Goal: Task Accomplishment & Management: Complete application form

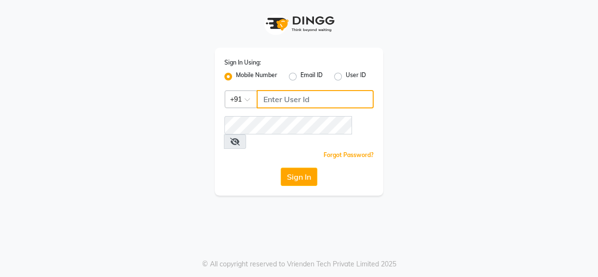
click at [292, 100] on input "Username" at bounding box center [314, 99] width 117 height 18
type input "9890898989"
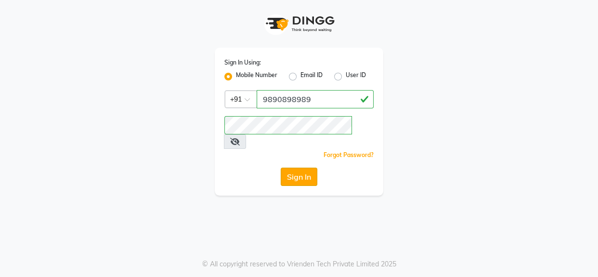
click at [308, 168] on button "Sign In" at bounding box center [298, 176] width 37 height 18
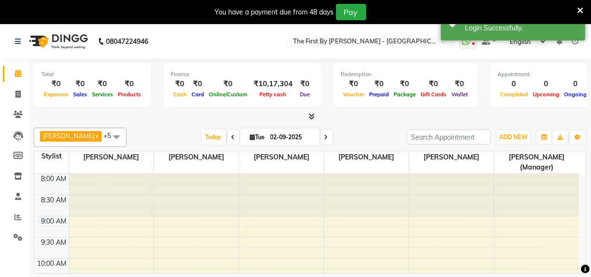
drag, startPoint x: 220, startPoint y: 134, endPoint x: 222, endPoint y: 140, distance: 6.1
click at [231, 134] on icon at bounding box center [233, 137] width 4 height 6
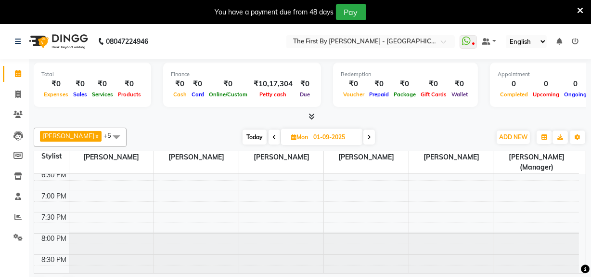
scroll to position [186, 0]
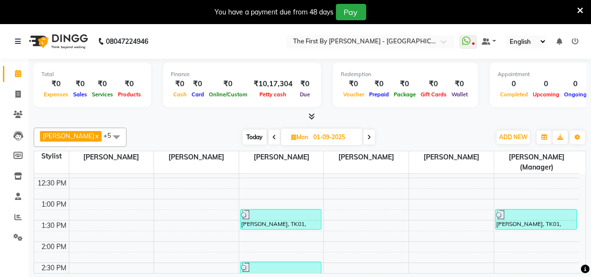
click at [363, 132] on span at bounding box center [369, 136] width 12 height 15
type input "02-09-2025"
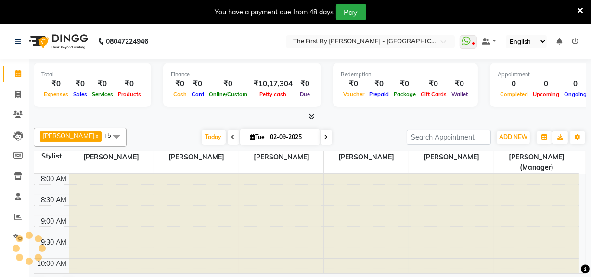
click at [580, 10] on icon at bounding box center [580, 10] width 6 height 9
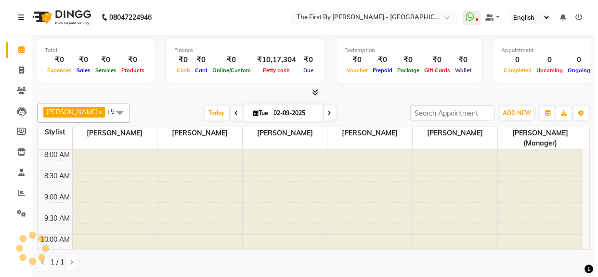
scroll to position [127, 0]
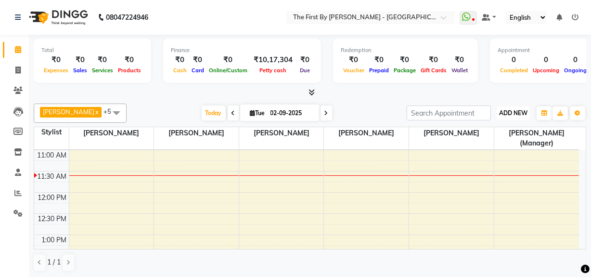
click at [499, 110] on span "ADD NEW" at bounding box center [513, 112] width 28 height 7
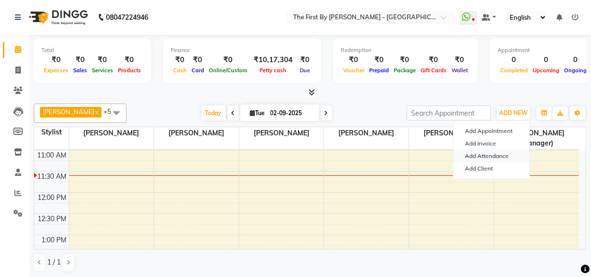
click at [465, 152] on link "Add Attendance" at bounding box center [491, 156] width 76 height 13
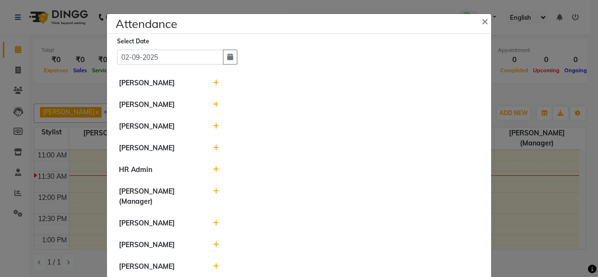
click at [214, 83] on icon at bounding box center [216, 82] width 6 height 7
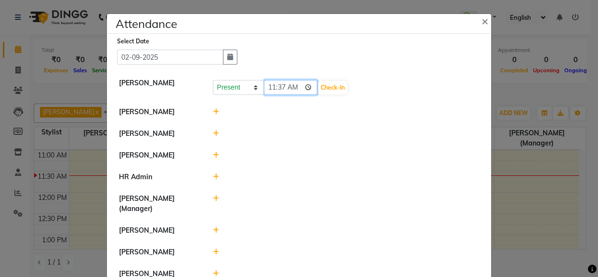
click at [270, 87] on input "11:37" at bounding box center [291, 87] width 54 height 15
type input "11:00"
click at [328, 86] on button "Check-In" at bounding box center [332, 87] width 29 height 13
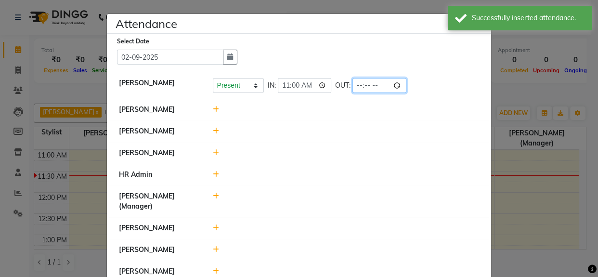
click at [359, 90] on input "time" at bounding box center [379, 85] width 54 height 15
click at [358, 85] on input "time" at bounding box center [379, 85] width 54 height 15
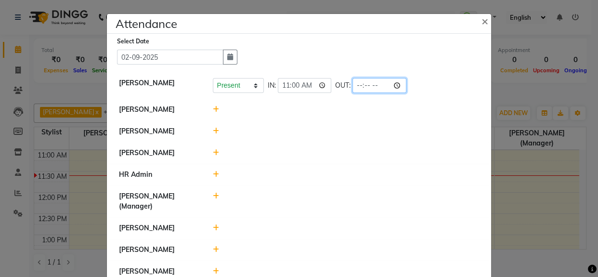
type input "20:00"
click at [348, 137] on li "[PERSON_NAME]" at bounding box center [298, 131] width 379 height 22
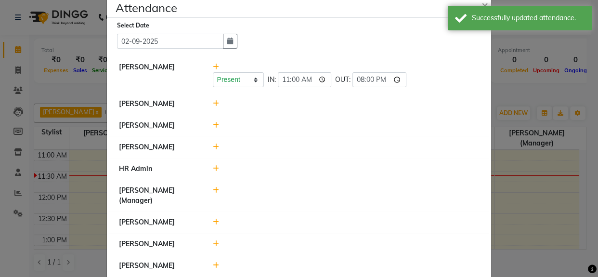
scroll to position [31, 0]
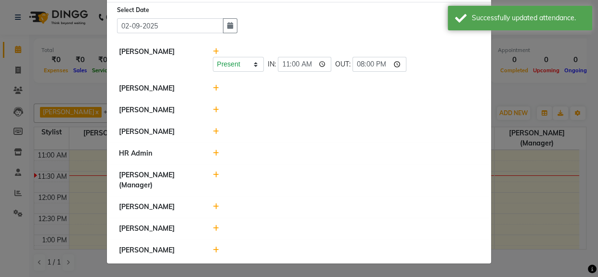
drag, startPoint x: 214, startPoint y: 90, endPoint x: 242, endPoint y: 103, distance: 30.6
click at [214, 90] on icon at bounding box center [216, 88] width 6 height 7
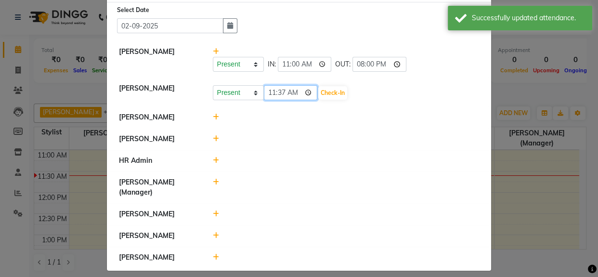
click at [264, 93] on input "11:37" at bounding box center [291, 92] width 54 height 15
type input "11:00"
click at [327, 92] on button "Check-In" at bounding box center [332, 92] width 29 height 13
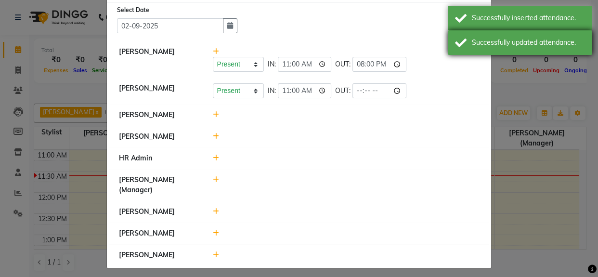
drag, startPoint x: 481, startPoint y: 34, endPoint x: 475, endPoint y: 27, distance: 8.6
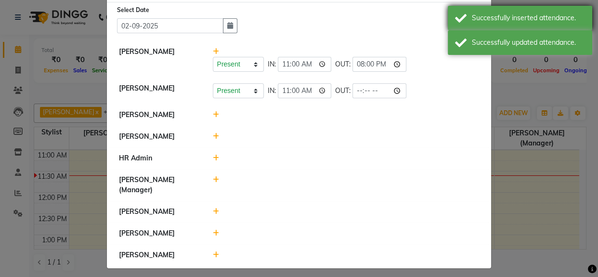
click at [481, 34] on div "Successfully updated attendance." at bounding box center [519, 42] width 144 height 25
click at [475, 20] on div "Successfully inserted attendance." at bounding box center [527, 18] width 113 height 10
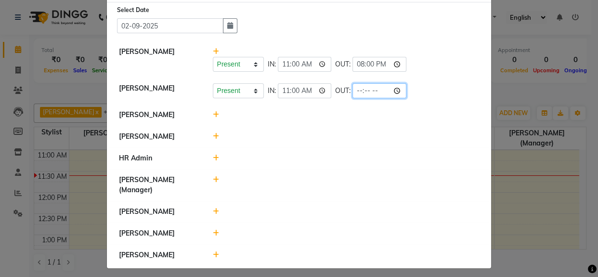
click at [357, 94] on input "time" at bounding box center [379, 90] width 54 height 15
type input "20:00"
click at [375, 150] on li "HR Admin" at bounding box center [298, 158] width 379 height 22
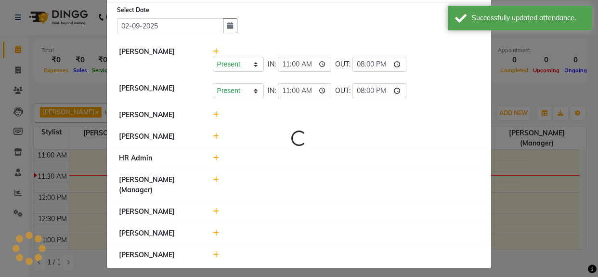
scroll to position [36, 0]
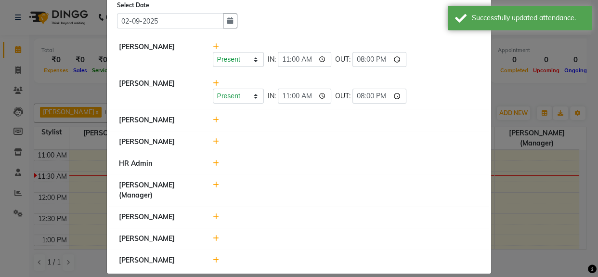
click at [213, 119] on icon at bounding box center [216, 119] width 6 height 7
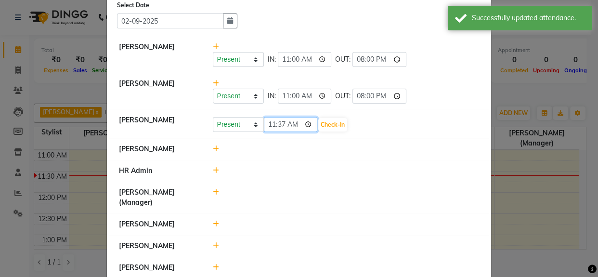
click at [264, 126] on input "11:37" at bounding box center [291, 124] width 54 height 15
type input "11:00"
click at [337, 130] on button "Check-In" at bounding box center [332, 124] width 29 height 13
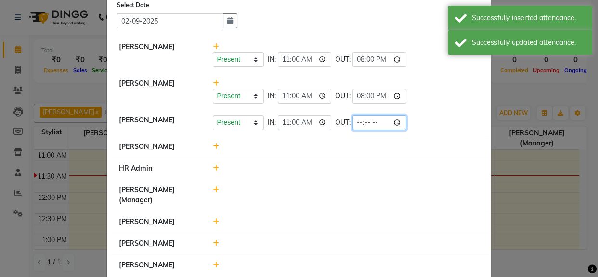
click at [358, 128] on input "time" at bounding box center [379, 122] width 54 height 15
type input "20:00"
click at [341, 179] on li "[PERSON_NAME] (Manager)" at bounding box center [298, 195] width 379 height 32
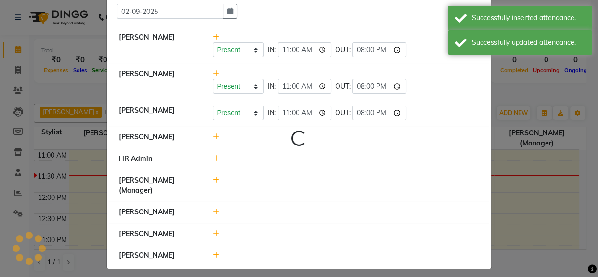
scroll to position [51, 0]
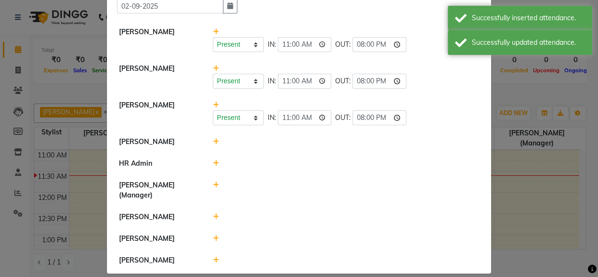
click at [213, 142] on icon at bounding box center [216, 141] width 6 height 7
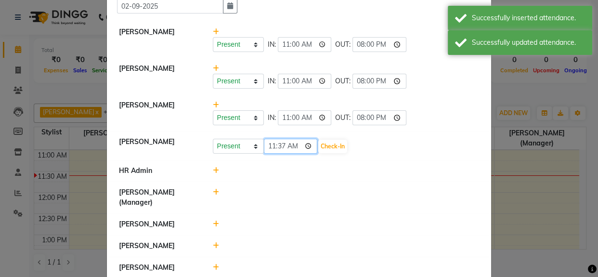
click at [271, 152] on input "11:37" at bounding box center [291, 146] width 54 height 15
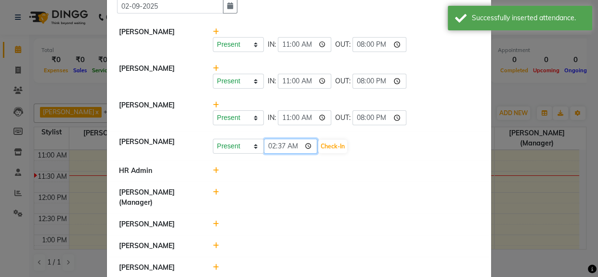
click at [267, 146] on input "02:37" at bounding box center [291, 146] width 54 height 15
type input "11:00"
click at [332, 151] on button "Check-In" at bounding box center [332, 146] width 29 height 13
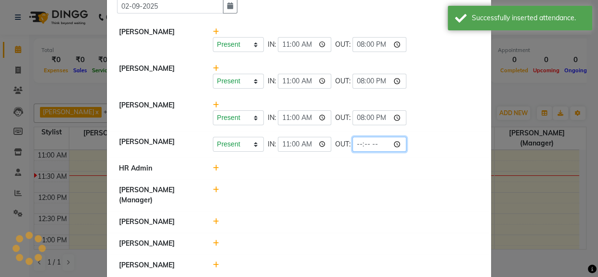
click at [352, 146] on input "time" at bounding box center [379, 144] width 54 height 15
type input "20:00"
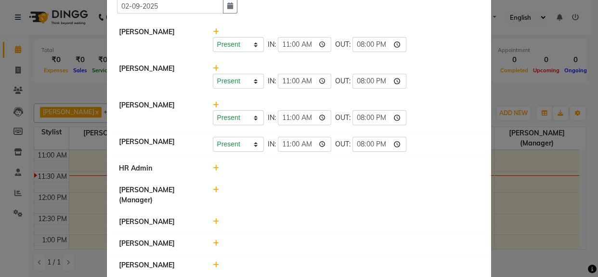
click at [337, 174] on li "HR Admin" at bounding box center [298, 168] width 379 height 22
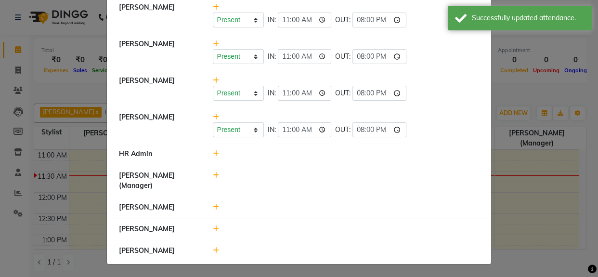
scroll to position [76, 0]
click at [213, 151] on icon at bounding box center [216, 153] width 6 height 7
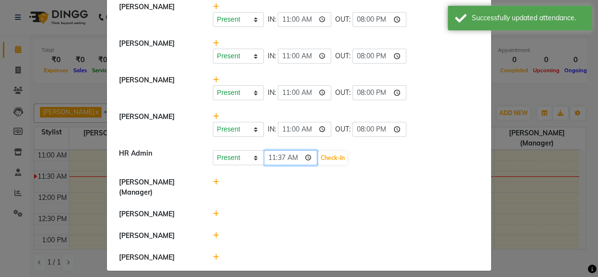
click at [266, 164] on input "11:37" at bounding box center [291, 157] width 54 height 15
type input "11:00"
click at [334, 162] on button "Check-In" at bounding box center [332, 157] width 29 height 13
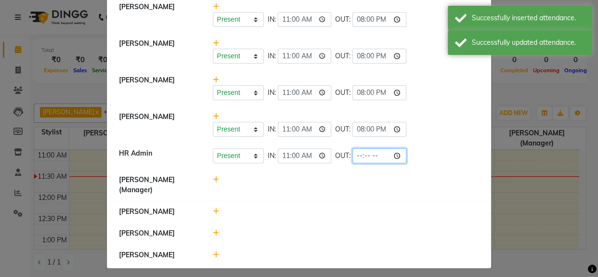
click at [357, 157] on input "time" at bounding box center [379, 155] width 54 height 15
type input "20:00"
click at [332, 179] on div at bounding box center [345, 185] width 281 height 20
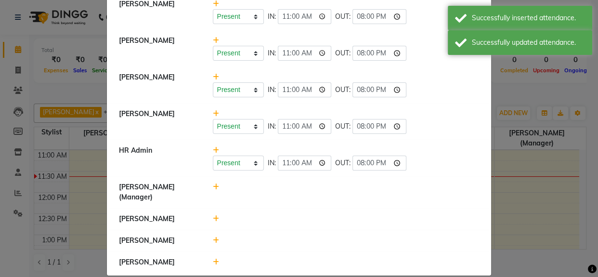
scroll to position [81, 0]
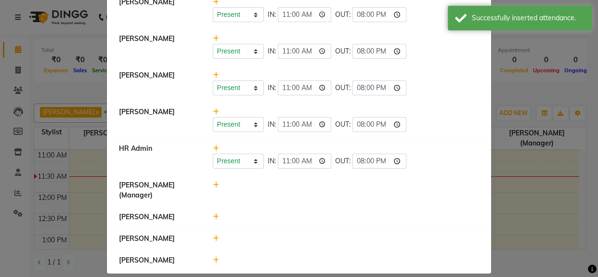
drag, startPoint x: 211, startPoint y: 186, endPoint x: 268, endPoint y: 185, distance: 57.3
click at [268, 185] on div at bounding box center [345, 190] width 281 height 20
click at [213, 186] on icon at bounding box center [216, 184] width 6 height 7
click at [265, 195] on input "11:38" at bounding box center [291, 189] width 54 height 15
type input "11:00"
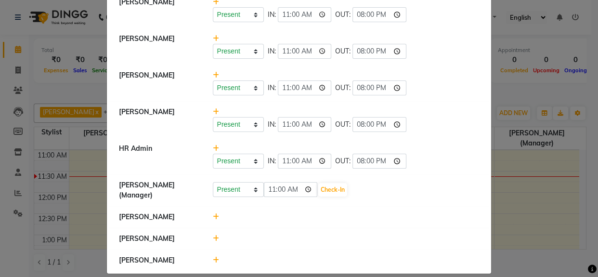
drag, startPoint x: 348, startPoint y: 188, endPoint x: 321, endPoint y: 193, distance: 27.1
click at [347, 188] on div "Present Absent Late Half Day Weekly Off 11:00 Check-In" at bounding box center [346, 189] width 267 height 15
click at [321, 193] on button "Check-In" at bounding box center [332, 189] width 29 height 13
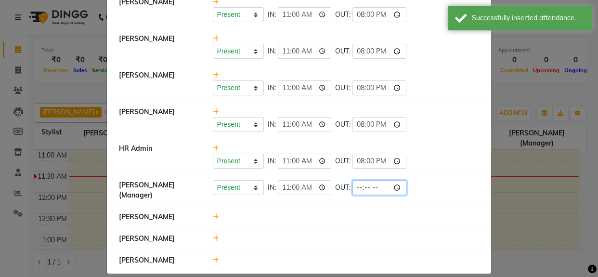
click at [361, 191] on input "time" at bounding box center [379, 187] width 54 height 15
type input "20:00"
click at [358, 224] on li "[PERSON_NAME]" at bounding box center [298, 217] width 379 height 22
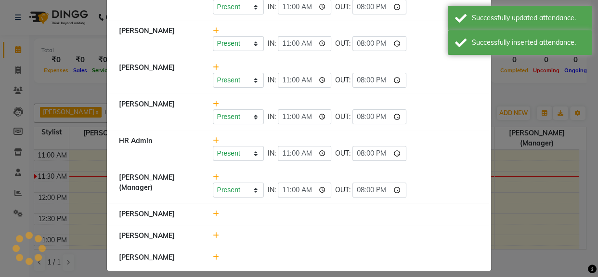
scroll to position [91, 0]
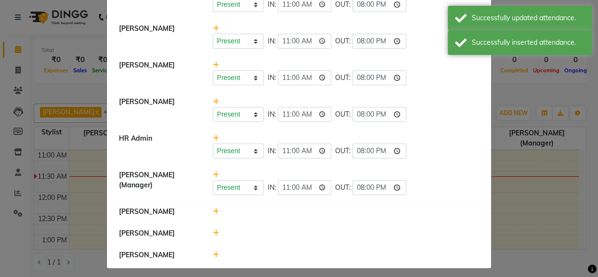
click at [213, 209] on icon at bounding box center [216, 211] width 6 height 7
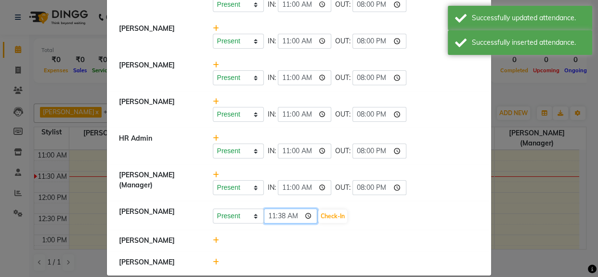
click at [267, 217] on input "11:38" at bounding box center [291, 215] width 54 height 15
type input "11:00"
click at [325, 215] on button "Check-In" at bounding box center [332, 215] width 29 height 13
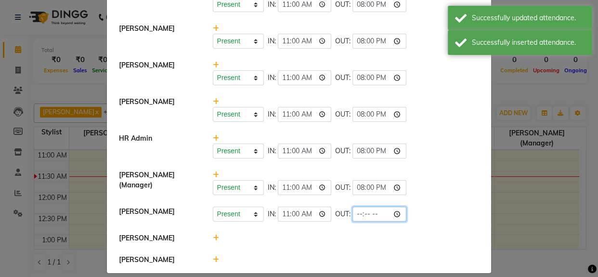
click at [360, 211] on input "time" at bounding box center [379, 213] width 54 height 15
type input "20:00"
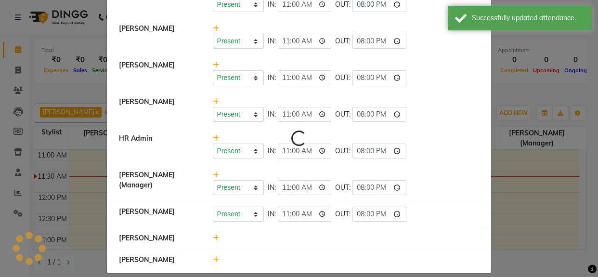
click at [339, 250] on li "[PERSON_NAME]" at bounding box center [298, 260] width 379 height 22
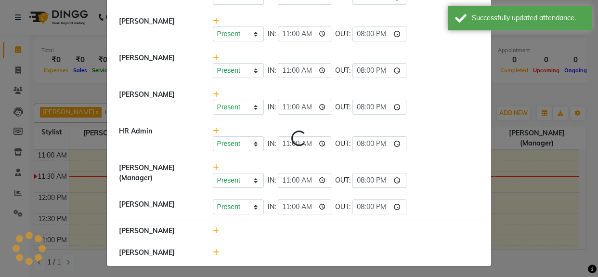
scroll to position [101, 0]
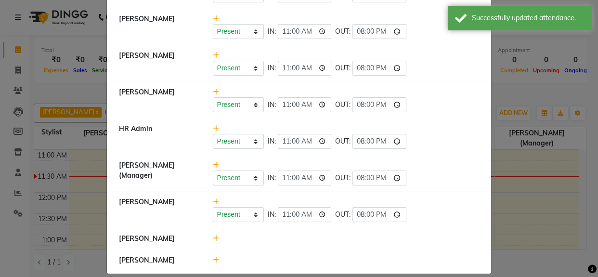
click at [215, 238] on div at bounding box center [345, 238] width 281 height 10
click at [214, 237] on icon at bounding box center [216, 238] width 6 height 7
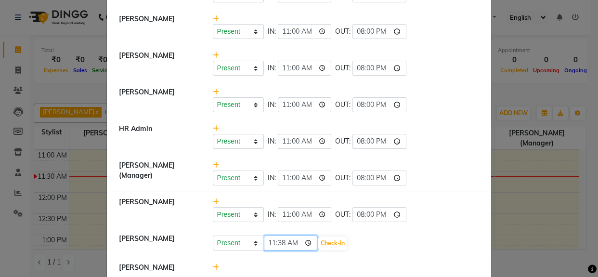
click at [267, 246] on input "11:38" at bounding box center [291, 242] width 54 height 15
type input "11:00"
click at [328, 241] on button "Check-In" at bounding box center [332, 242] width 29 height 13
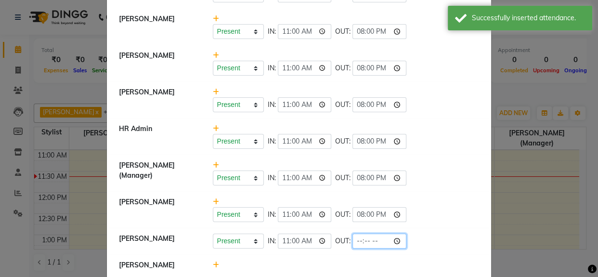
click at [355, 245] on input "time" at bounding box center [379, 240] width 54 height 15
type input "20:00"
click at [351, 255] on li "[PERSON_NAME]" at bounding box center [298, 265] width 379 height 22
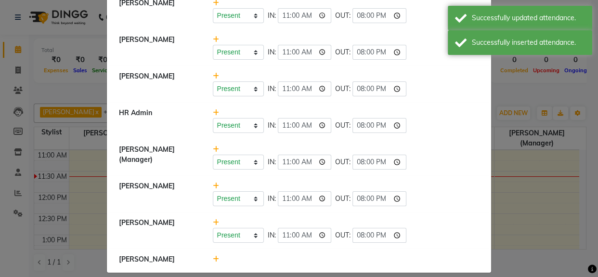
scroll to position [125, 0]
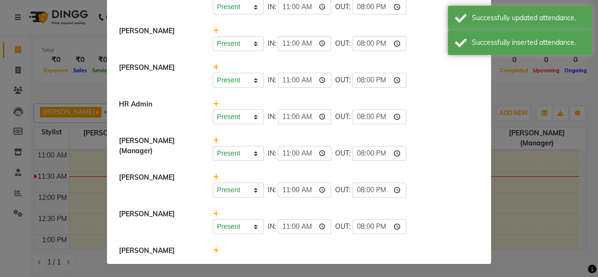
click at [213, 252] on icon at bounding box center [216, 250] width 6 height 7
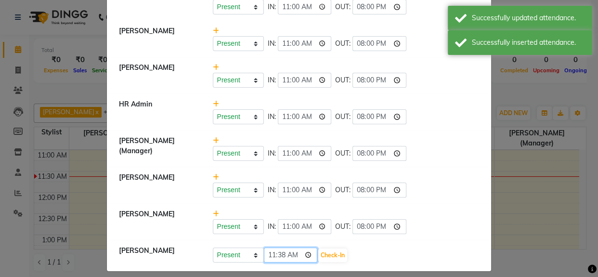
click at [265, 255] on input "11:38" at bounding box center [291, 254] width 54 height 15
type input "11:00"
click at [338, 252] on button "Check-In" at bounding box center [332, 254] width 29 height 13
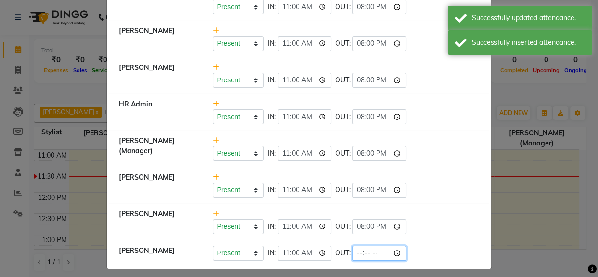
click at [356, 255] on input "time" at bounding box center [379, 252] width 54 height 15
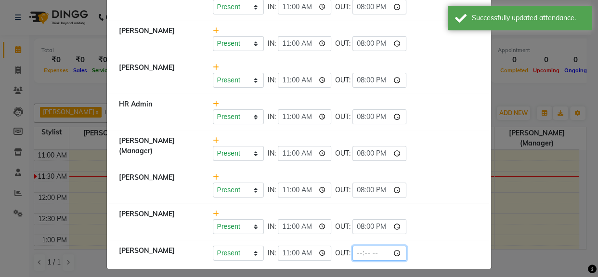
type input "20:00"
click at [418, 235] on li "[PERSON_NAME] Present Absent Late Half Day Weekly Off IN: 11:00 OUT: 20:00" at bounding box center [298, 221] width 379 height 37
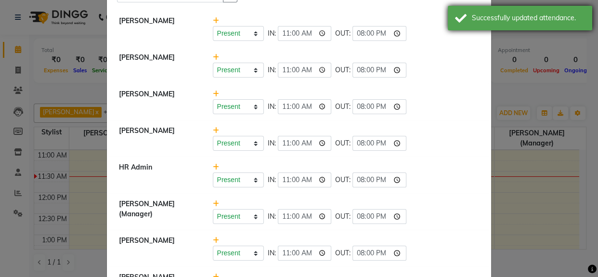
scroll to position [0, 0]
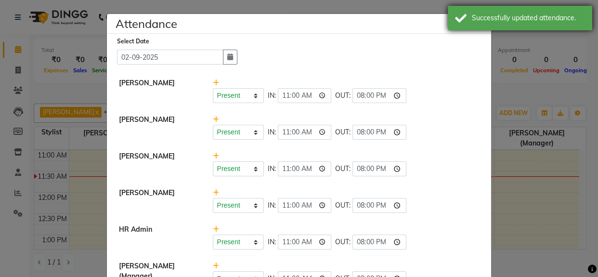
click at [501, 23] on div "Successfully updated attendance." at bounding box center [527, 18] width 113 height 10
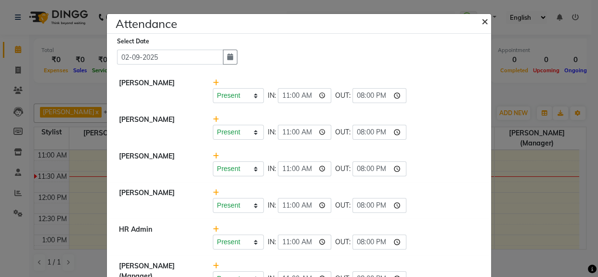
click at [476, 25] on button "×" at bounding box center [485, 20] width 24 height 27
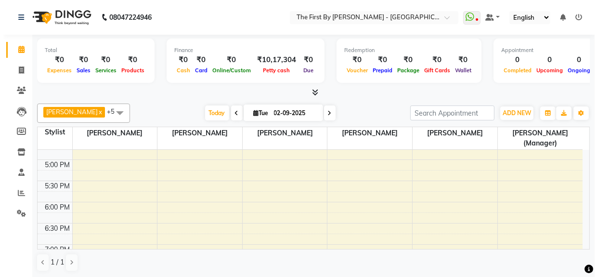
scroll to position [230, 0]
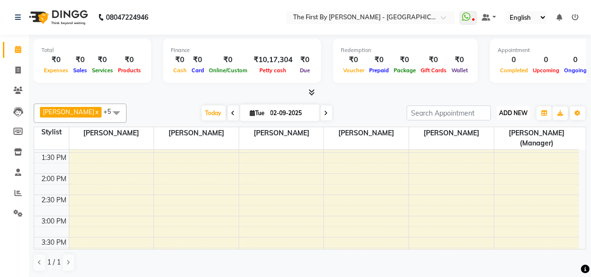
click at [526, 111] on span "ADD NEW" at bounding box center [513, 112] width 28 height 7
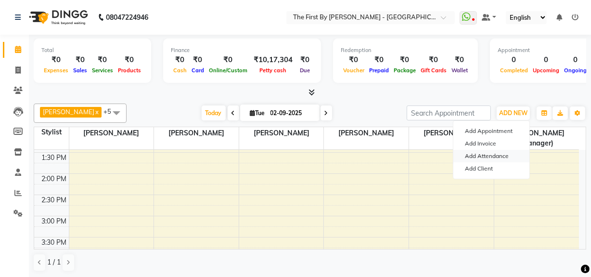
click at [509, 150] on link "Add Attendance" at bounding box center [491, 156] width 76 height 13
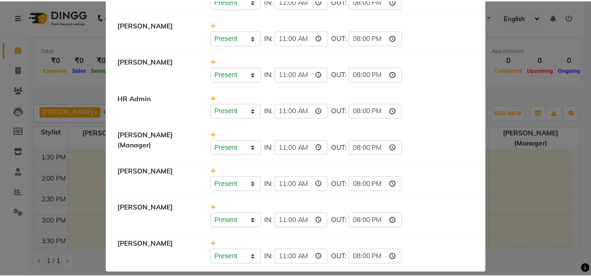
scroll to position [0, 0]
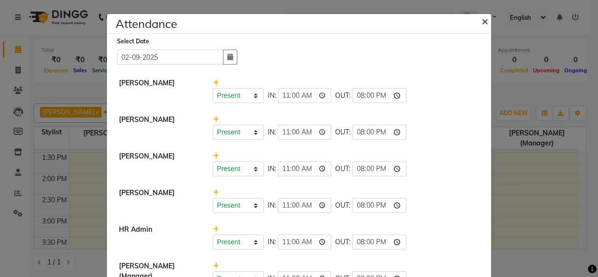
click at [482, 22] on span "×" at bounding box center [484, 20] width 7 height 14
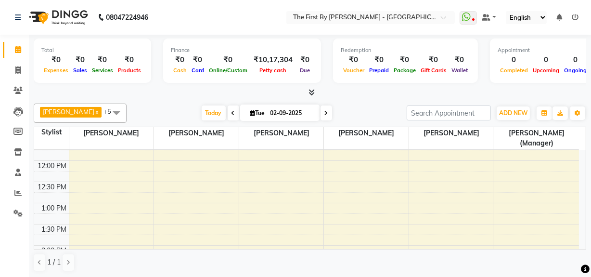
scroll to position [11, 0]
